Goal: Transaction & Acquisition: Obtain resource

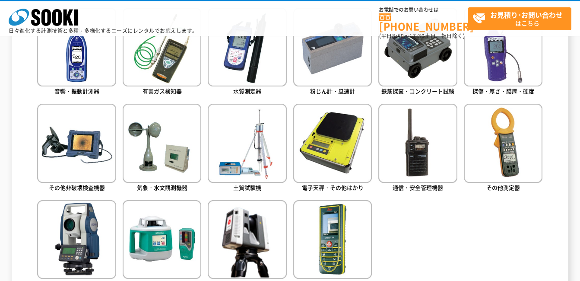
scroll to position [432, 0]
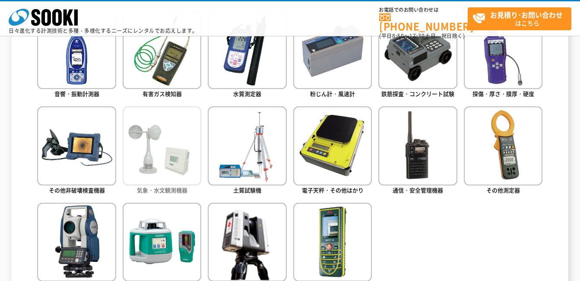
click at [159, 168] on img at bounding box center [162, 145] width 79 height 79
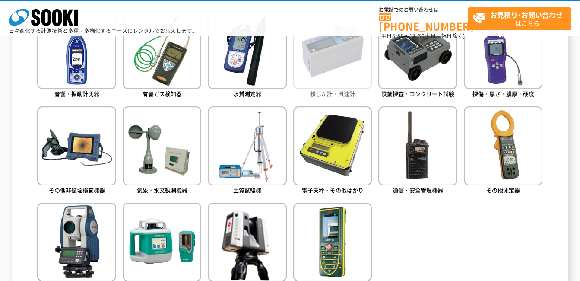
click at [325, 94] on span "粉じん計・風速計" at bounding box center [332, 93] width 45 height 8
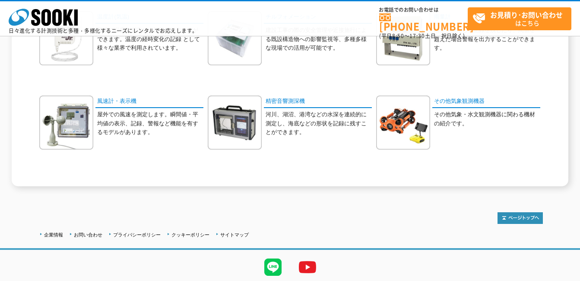
scroll to position [302, 0]
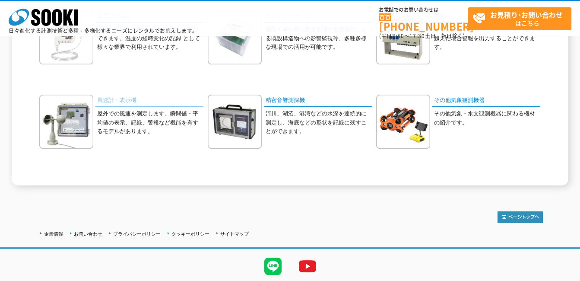
click at [105, 103] on link "風速計・表示機" at bounding box center [149, 101] width 108 height 13
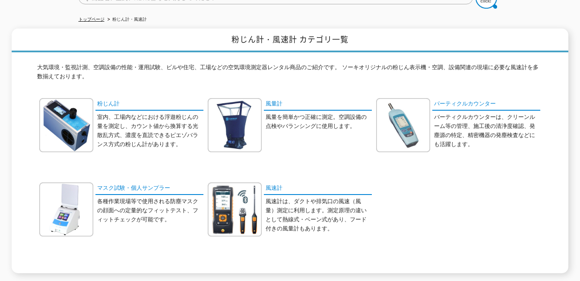
scroll to position [86, 0]
click at [273, 182] on link "風速計" at bounding box center [318, 188] width 108 height 13
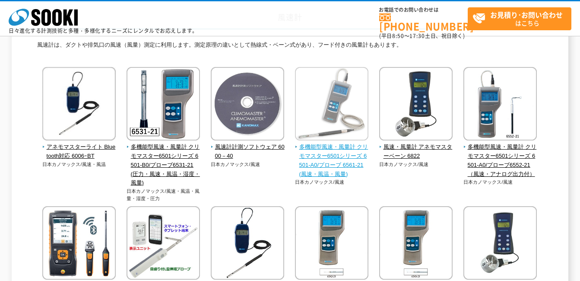
scroll to position [86, 0]
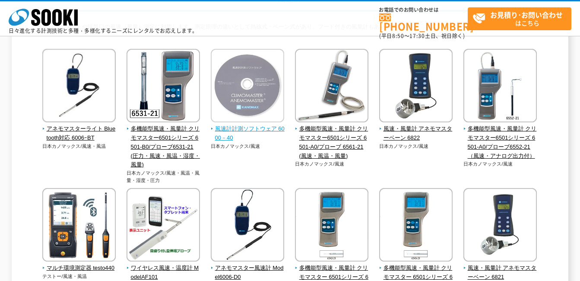
click at [241, 130] on span "風速計計測ソフトウェア 6000－40" at bounding box center [248, 133] width 74 height 18
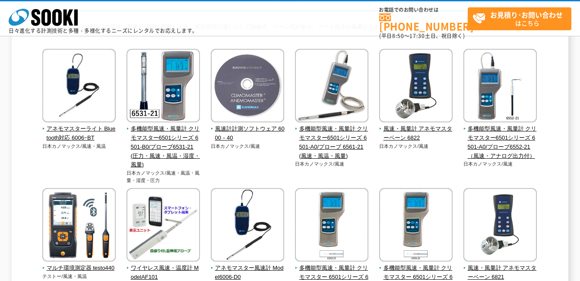
scroll to position [130, 0]
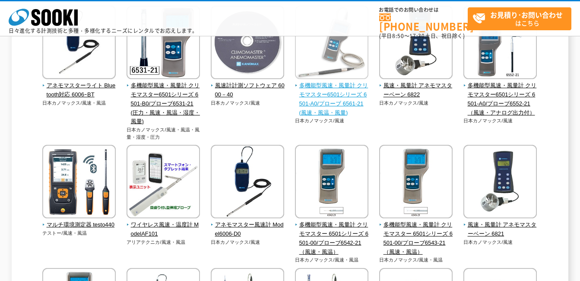
click at [327, 96] on span "多機能型風速・風量計 クリモマスター6501シリーズ 6501-A0/プローブ 6561-21(風速・風温・風量)" at bounding box center [332, 99] width 74 height 36
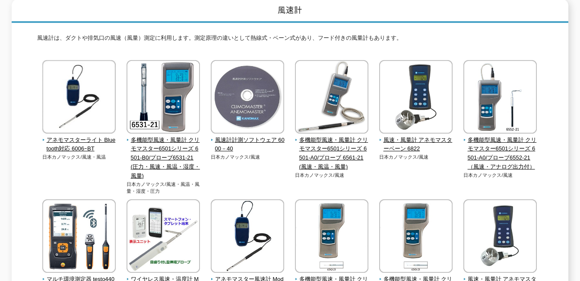
scroll to position [0, 0]
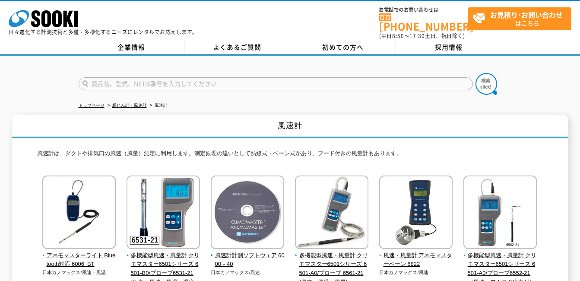
click at [364, 77] on input "text" at bounding box center [276, 83] width 394 height 13
type input "商品名、型式、NETIS番号を入力してください"
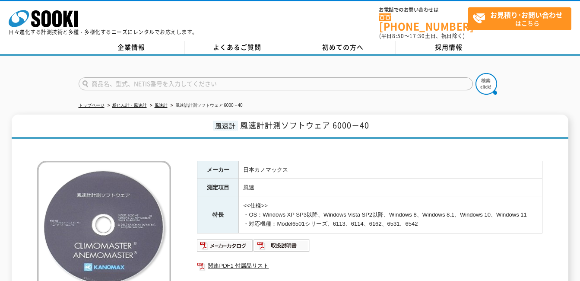
scroll to position [43, 0]
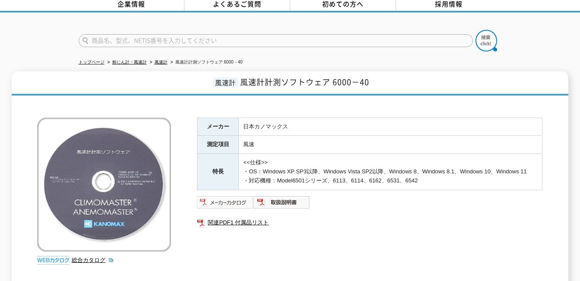
click at [221, 205] on img at bounding box center [225, 202] width 57 height 14
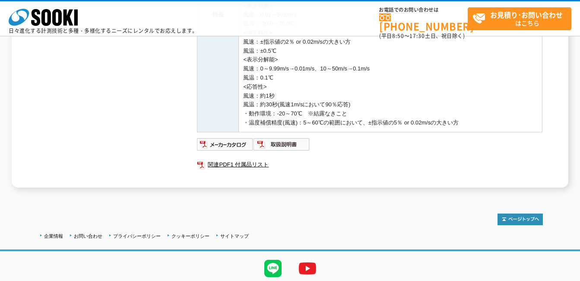
scroll to position [259, 0]
click at [212, 145] on img at bounding box center [225, 144] width 57 height 14
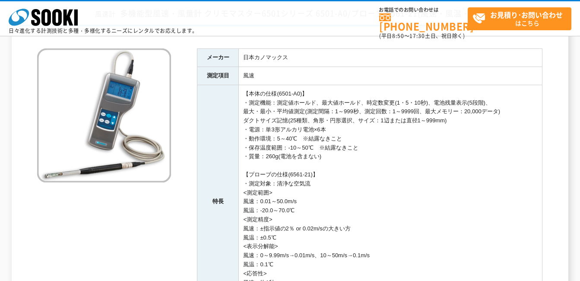
scroll to position [0, 0]
